Goal: Task Accomplishment & Management: Use online tool/utility

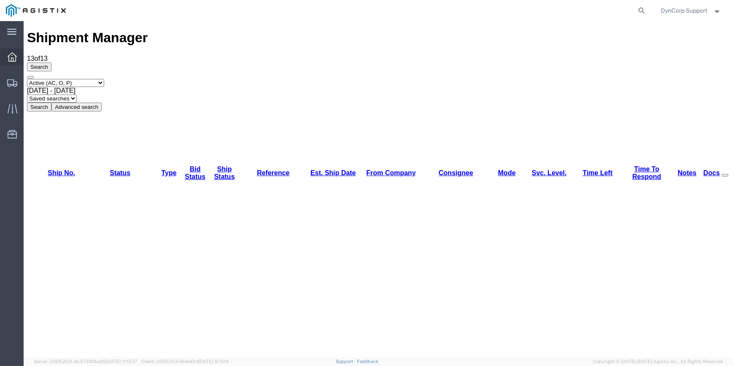
click at [6, 54] on div at bounding box center [12, 57] width 24 height 17
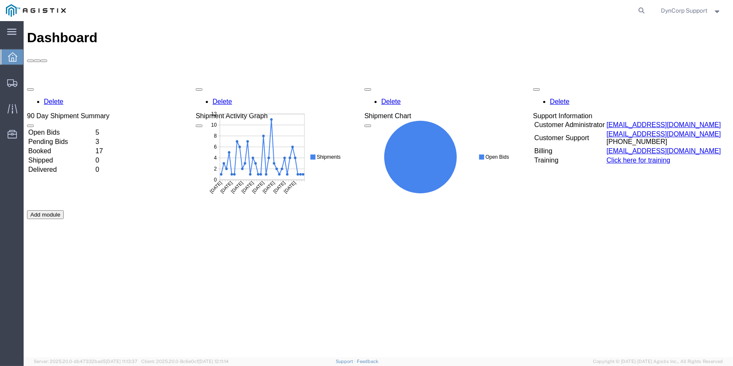
click at [47, 128] on td "Open Bids" at bounding box center [61, 132] width 66 height 8
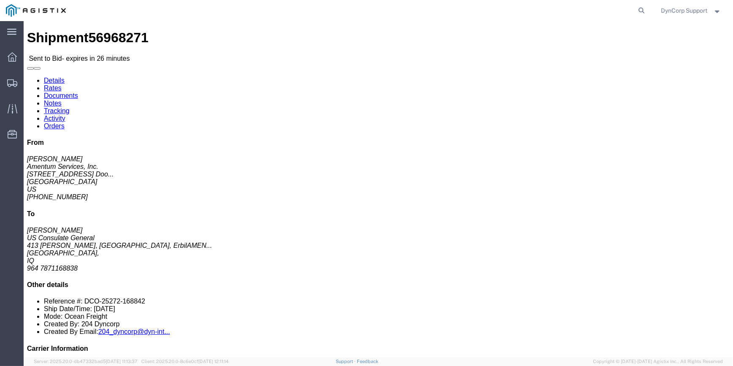
click link "Enter / Modify Bid"
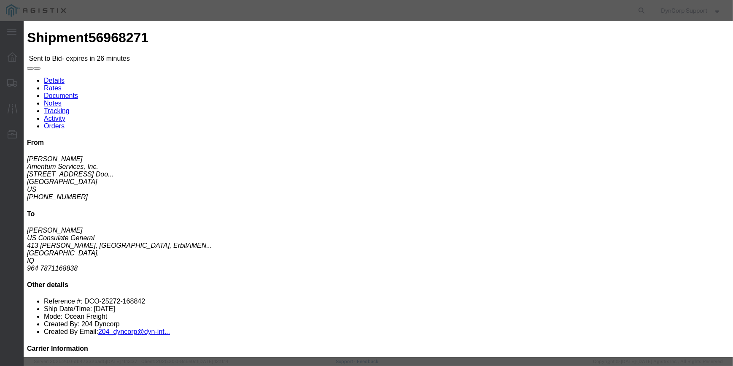
click input "number"
click select "Select Crane Worldwide [PERSON_NAME] International"
select select "141"
click select "Select Crane Worldwide [PERSON_NAME] International"
click select "Select 2 Day AM Service 2 Day PM 2 Day Service 3 - 5 Day 3 Day PM 3 Day Service…"
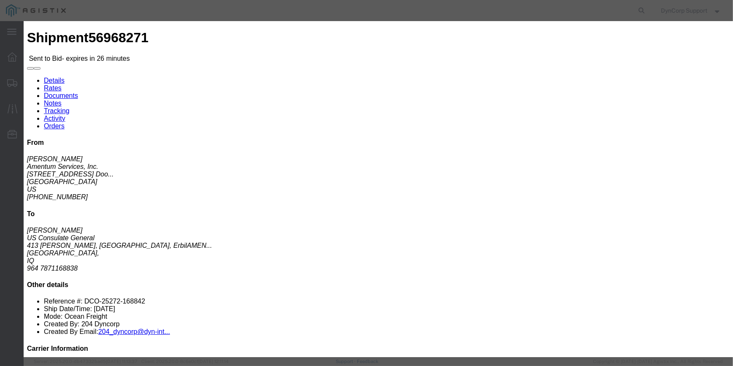
select select "1179"
click select "Select 2 Day AM Service 2 Day PM 2 Day Service 3 - 5 Day 3 Day PM 3 Day Service…"
click input "text"
type input "56968271"
click input "number"
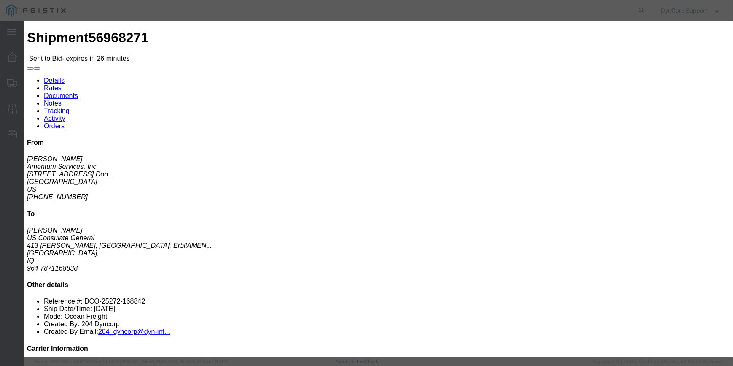
scroll to position [124, 0]
type input "42981.50"
click textarea
type textarea "DTD P3 Service"
click button "Submit"
